Goal: Task Accomplishment & Management: Manage account settings

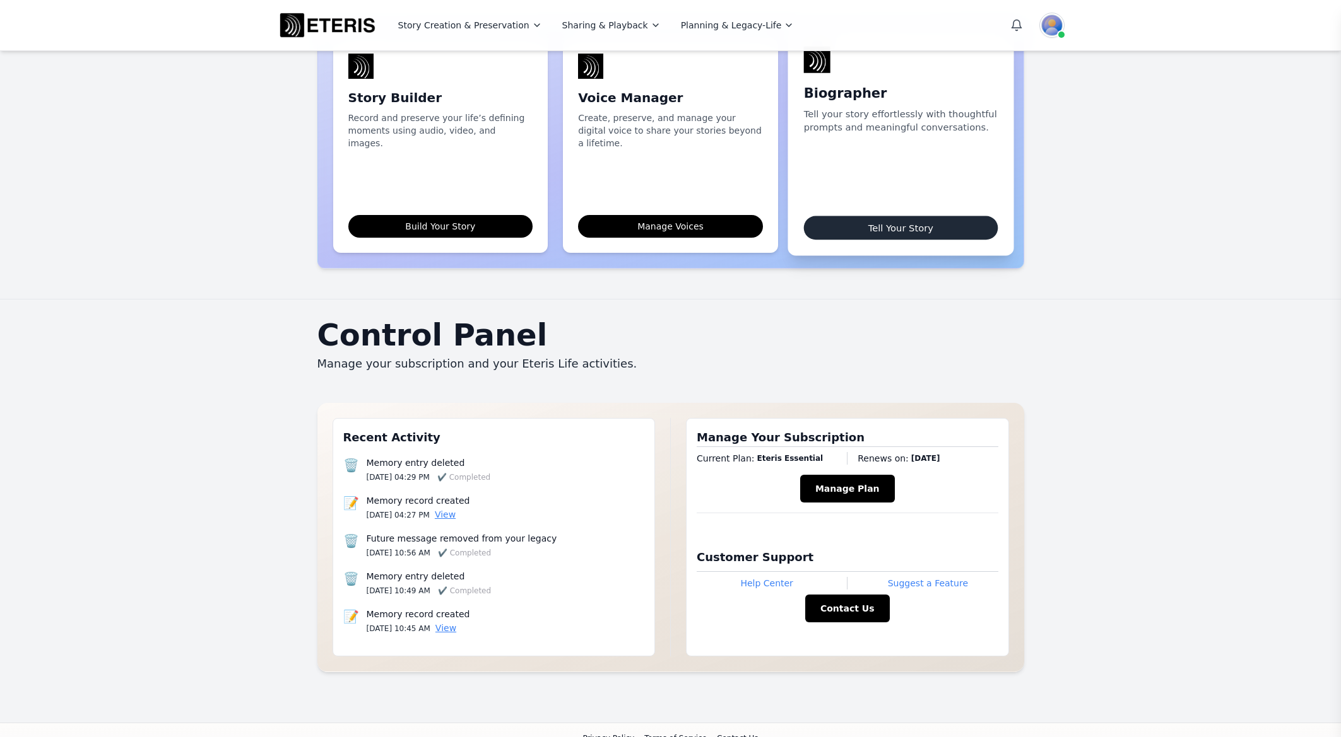
scroll to position [980, 0]
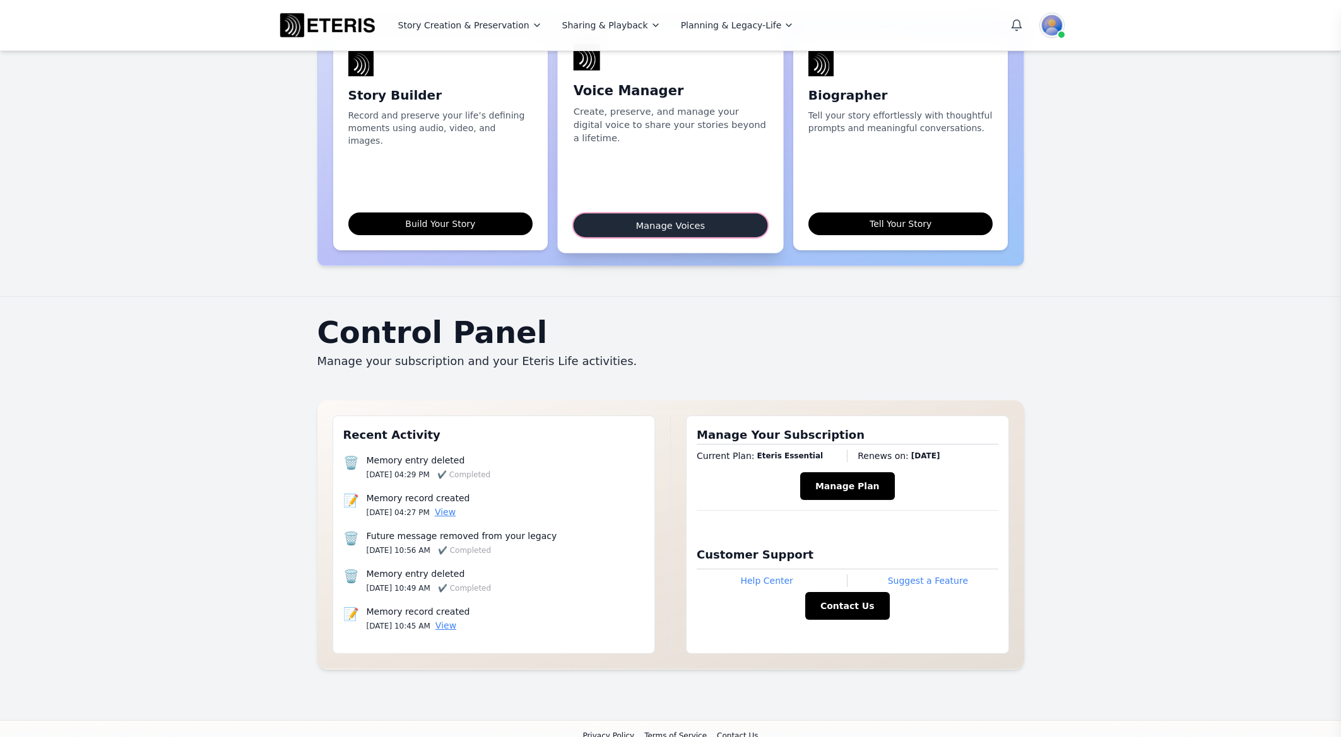
click at [644, 213] on link "Manage Voices" at bounding box center [670, 225] width 194 height 24
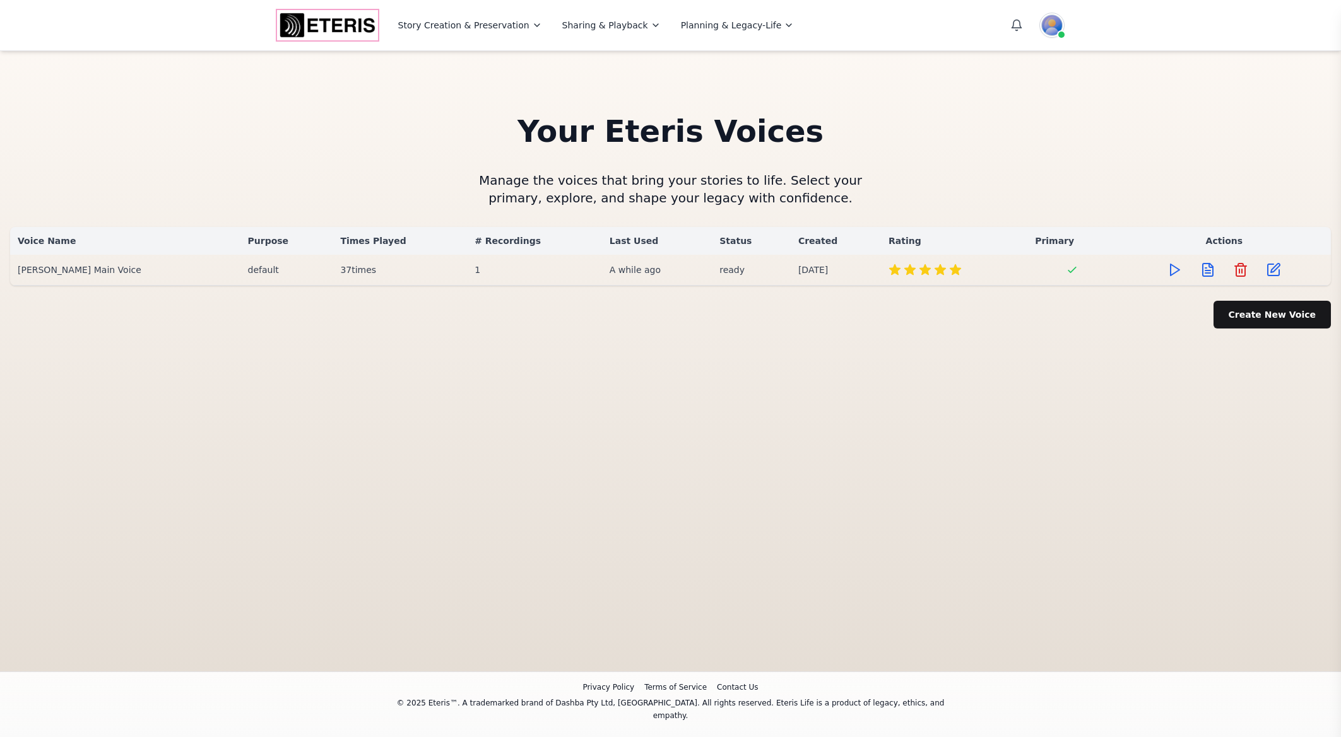
click at [343, 33] on img "Eteris Logo" at bounding box center [327, 25] width 101 height 30
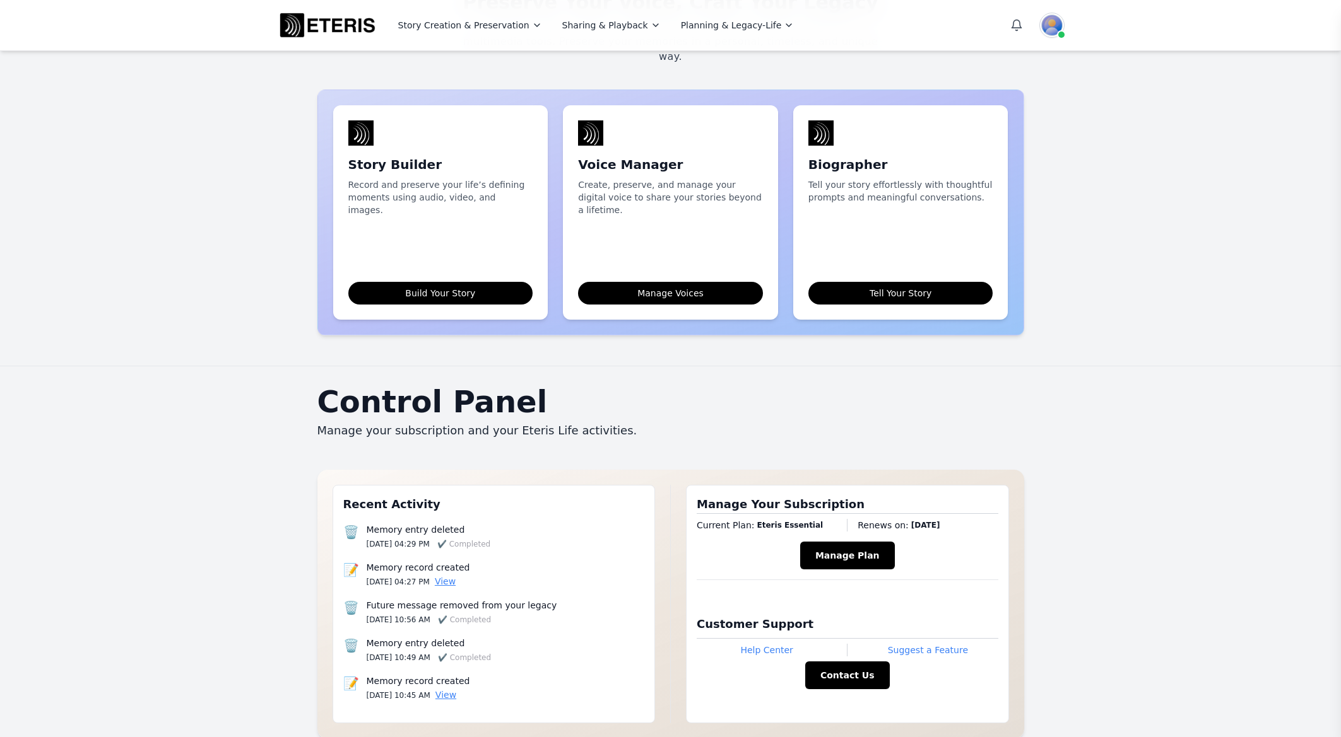
scroll to position [894, 0]
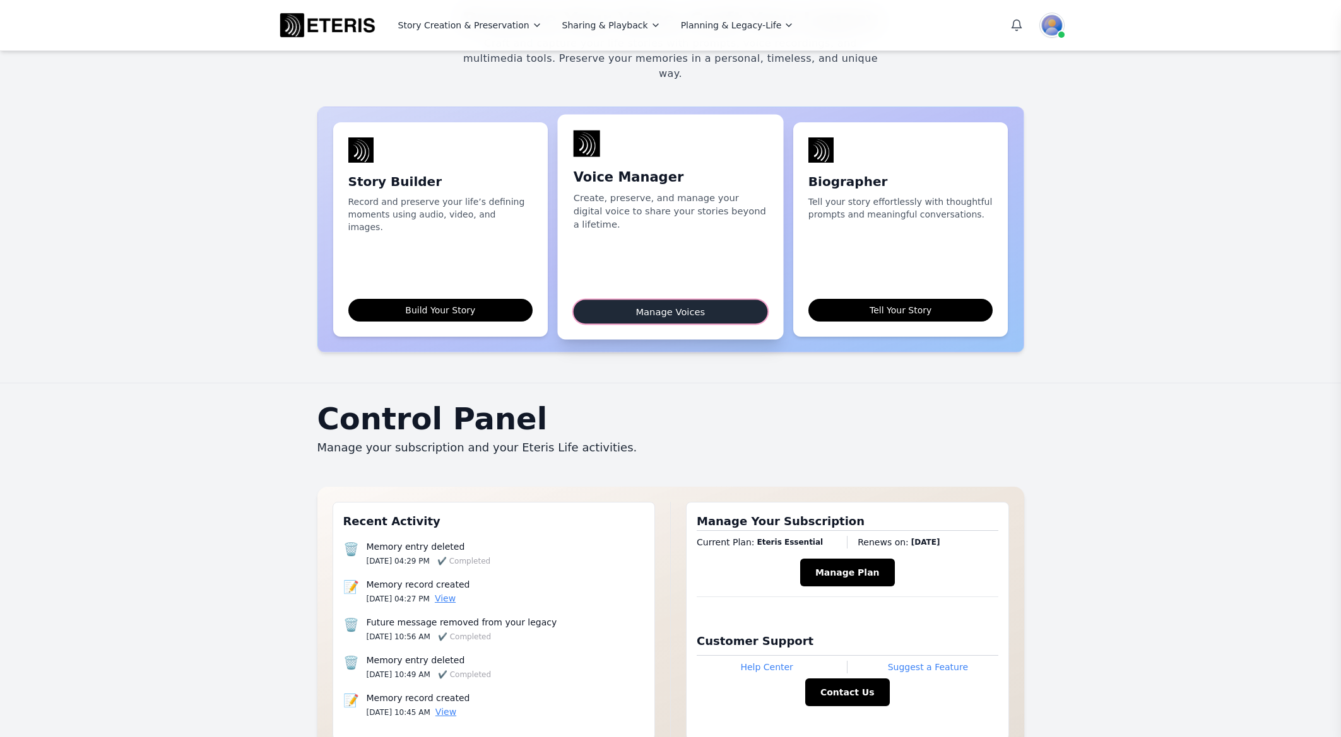
click at [639, 300] on link "Manage Voices" at bounding box center [670, 312] width 194 height 24
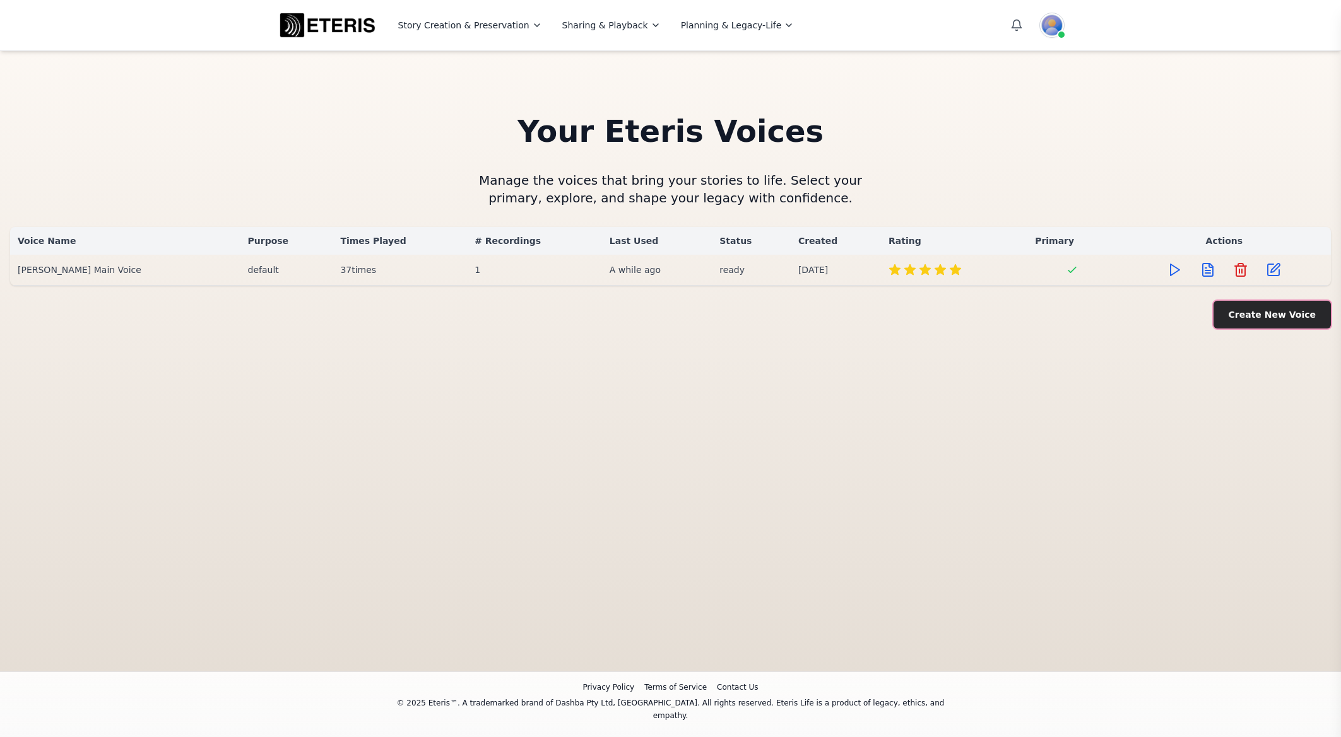
click at [1253, 312] on button "Create New Voice" at bounding box center [1271, 315] width 117 height 28
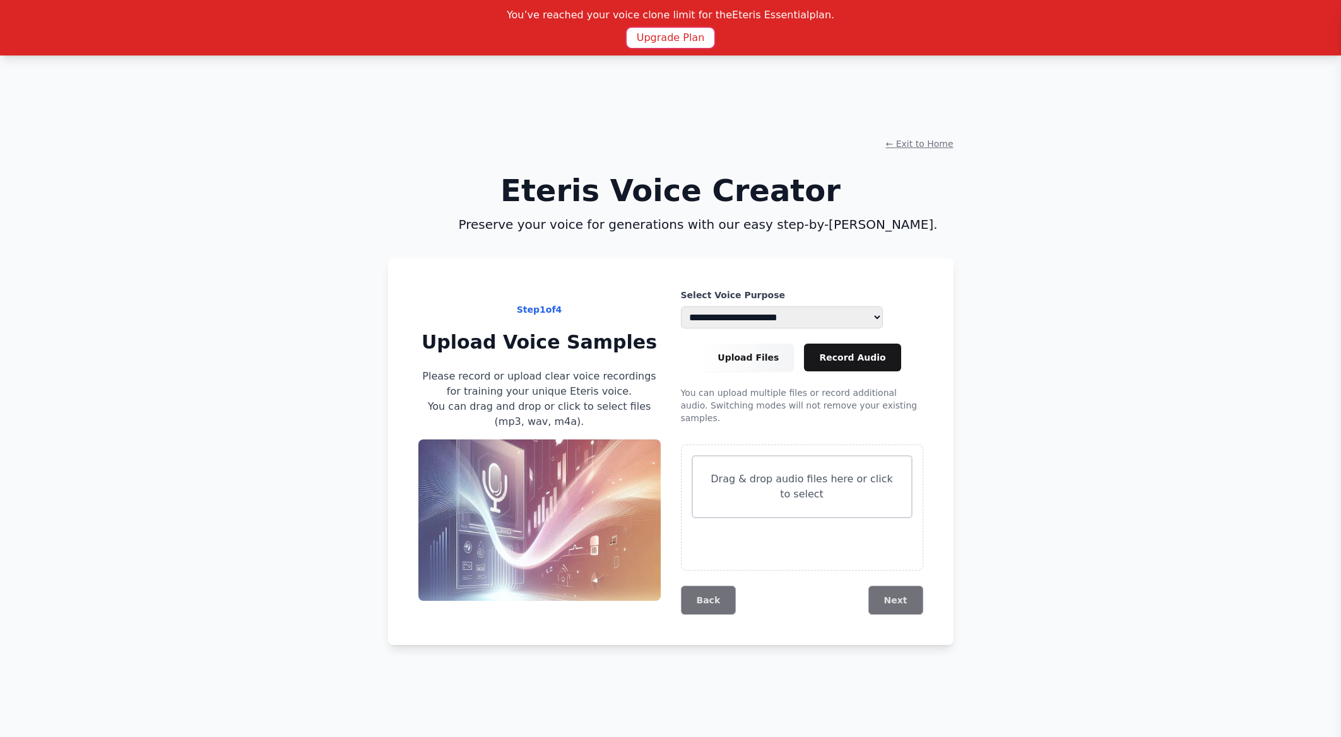
click at [653, 35] on button "Upgrade Plan" at bounding box center [670, 38] width 88 height 20
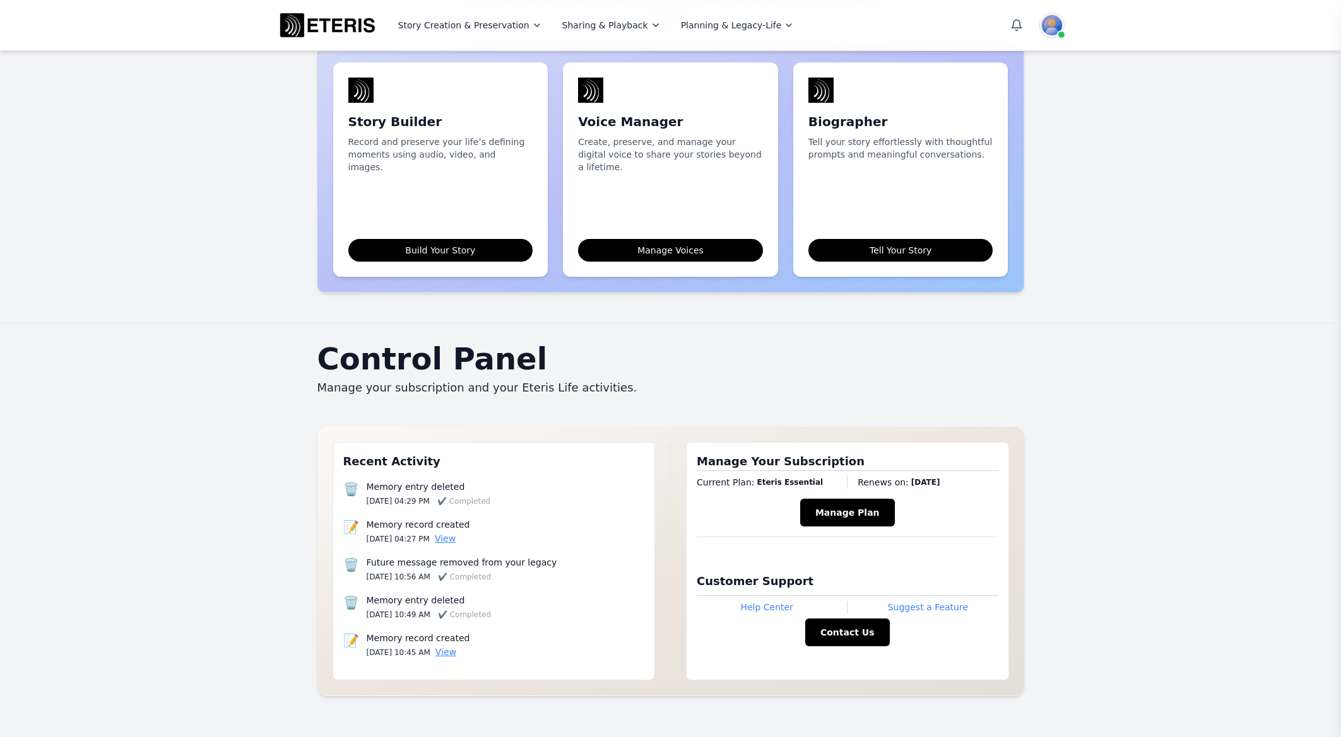
scroll to position [957, 0]
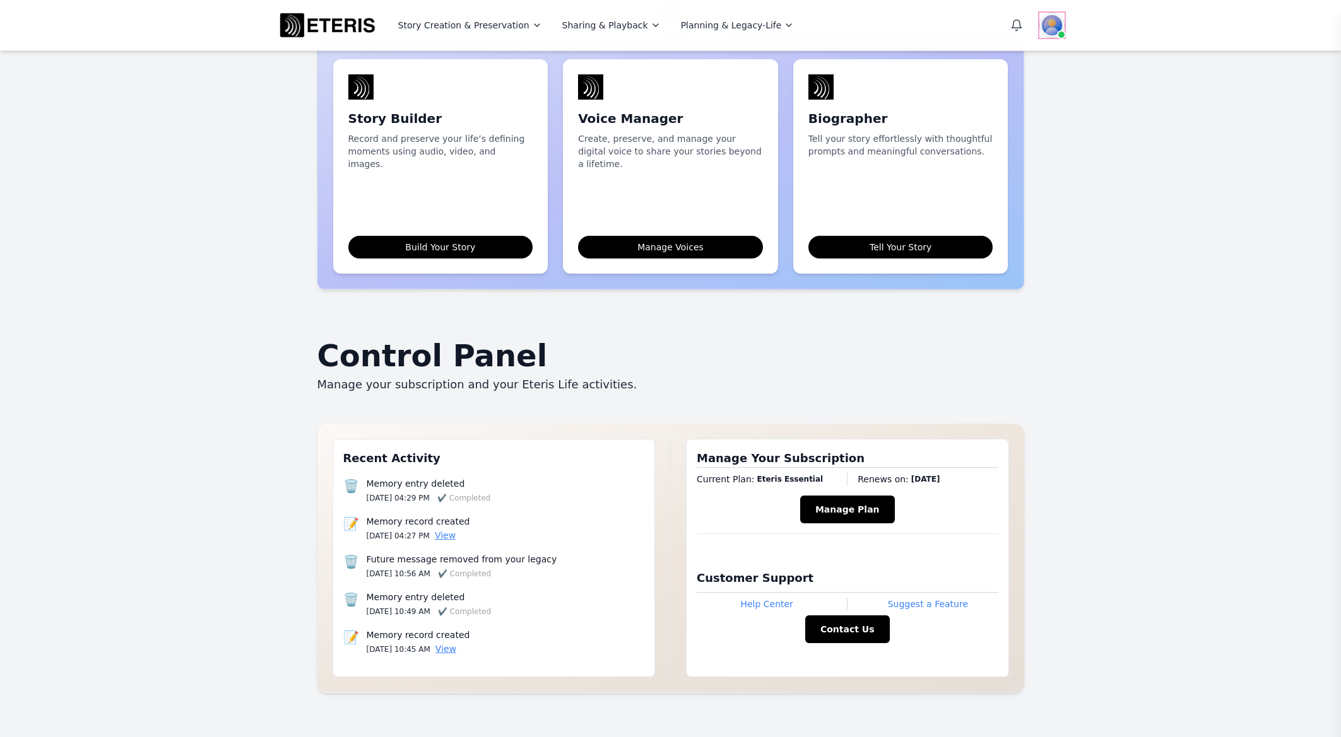
click at [1043, 28] on img at bounding box center [1051, 25] width 25 height 25
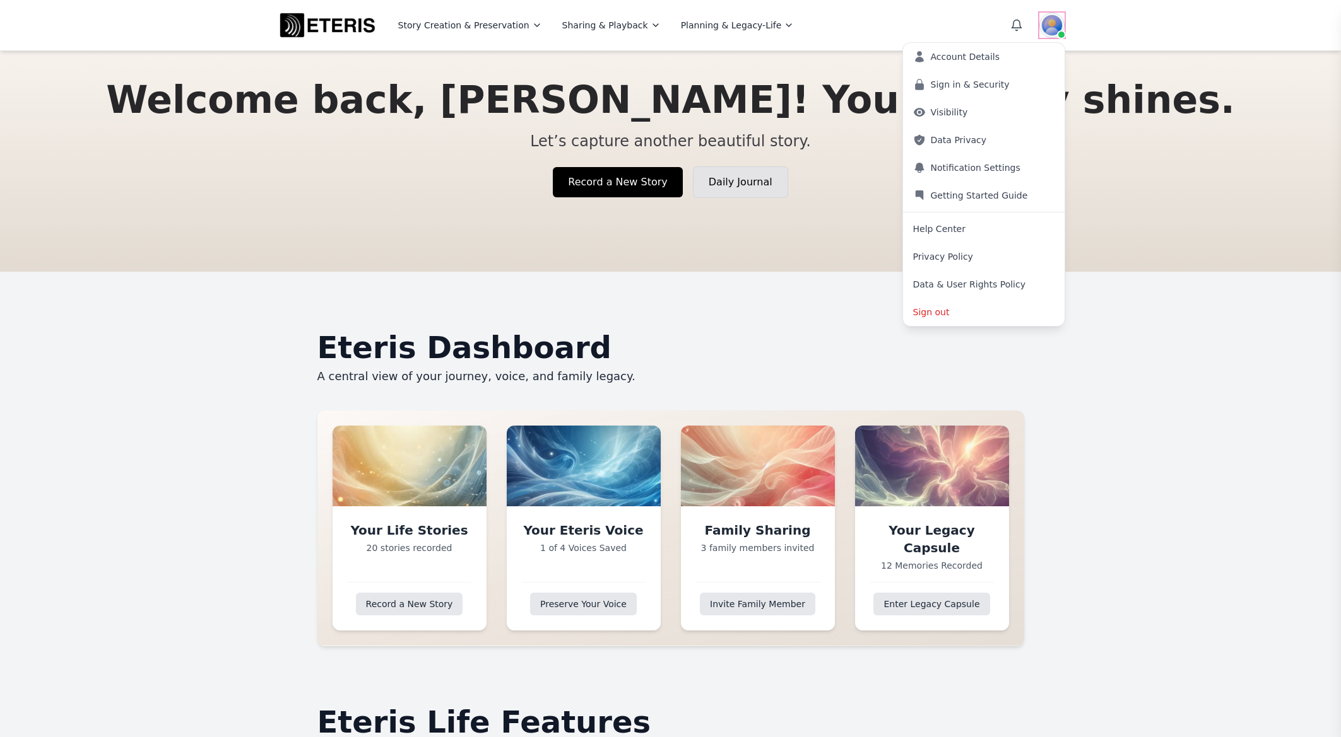
scroll to position [0, 0]
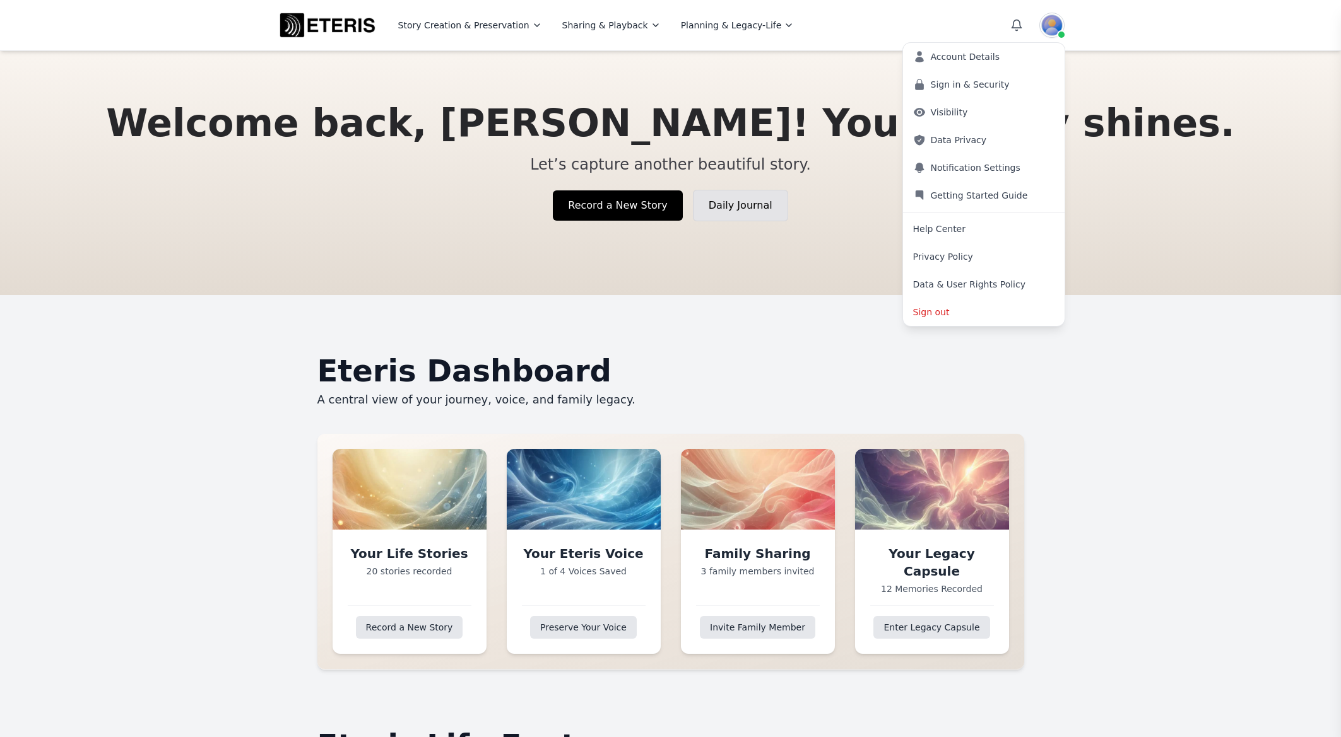
click at [722, 310] on section "Eteris Dashboard A central view of your journey, voice, and family legacy. Your…" at bounding box center [670, 512] width 1341 height 435
